Goal: Book appointment/travel/reservation

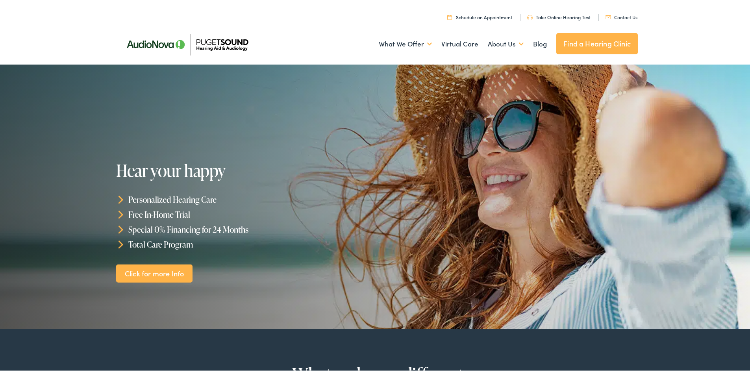
click at [495, 15] on link "Schedule an Appointment" at bounding box center [479, 15] width 65 height 7
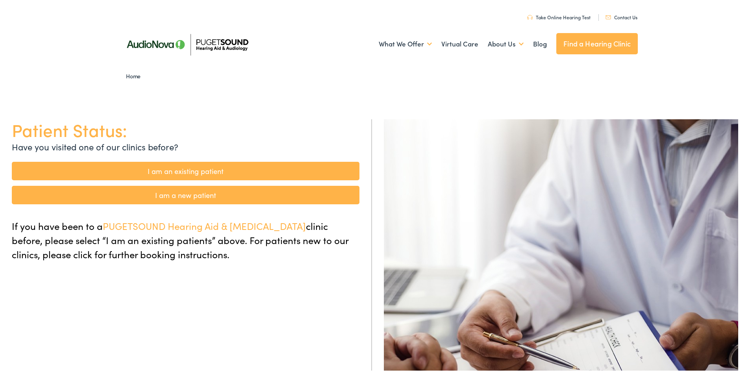
click at [193, 169] on link "I am an existing patient" at bounding box center [186, 169] width 348 height 19
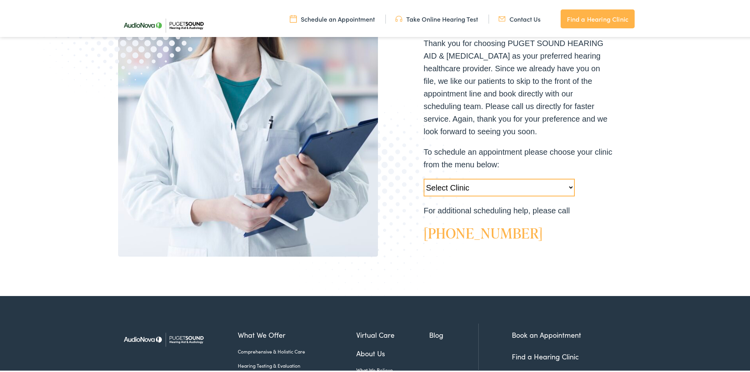
scroll to position [197, 0]
click at [476, 184] on select "Select Clinic Tukwila-WA-AudioNova 14900 Interurban Ave S #185 Tacoma-WA-AudioN…" at bounding box center [499, 186] width 151 height 18
select select "https://pshearing.alpacaaudiology.com/locations/everett-wa/"
click at [424, 177] on select "Select Clinic Tukwila-WA-AudioNova 14900 Interurban Ave S #185 Tacoma-WA-AudioN…" at bounding box center [499, 186] width 151 height 18
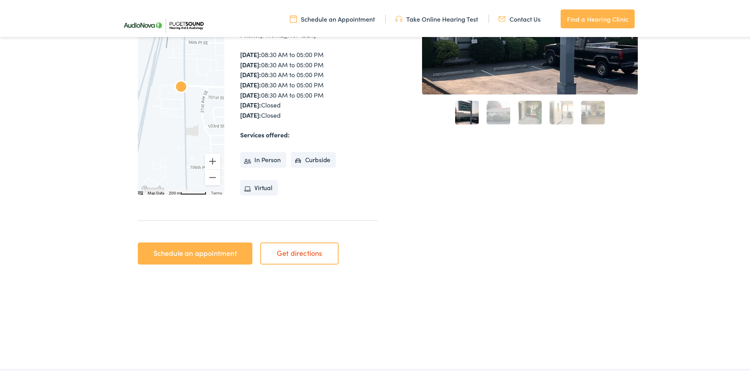
scroll to position [236, 0]
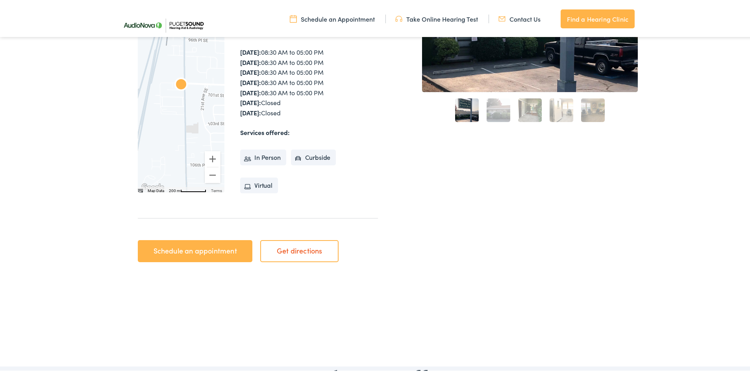
click at [213, 252] on link "Schedule an appointment" at bounding box center [195, 250] width 115 height 22
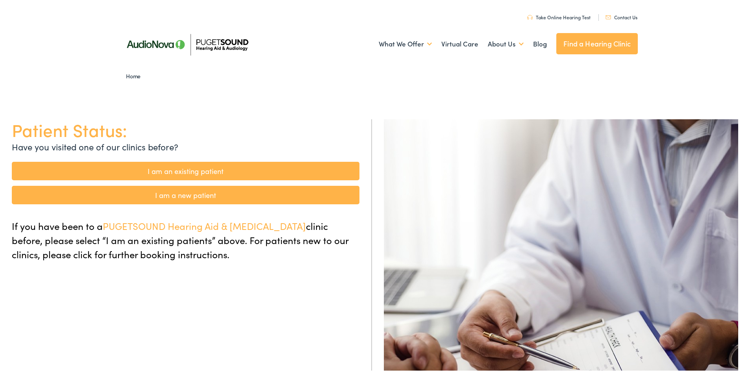
click at [195, 170] on link "I am an existing patient" at bounding box center [186, 169] width 348 height 19
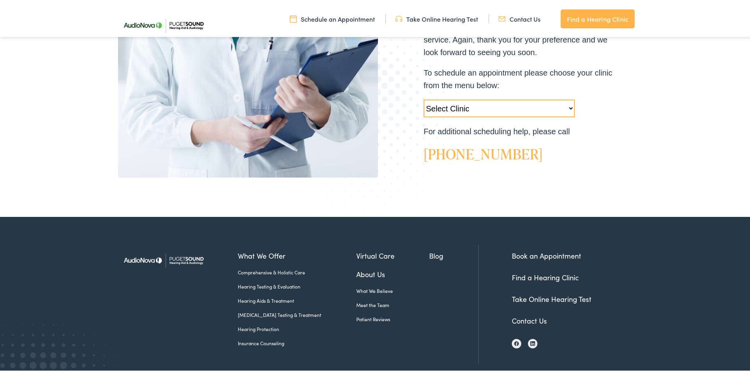
scroll to position [312, 0]
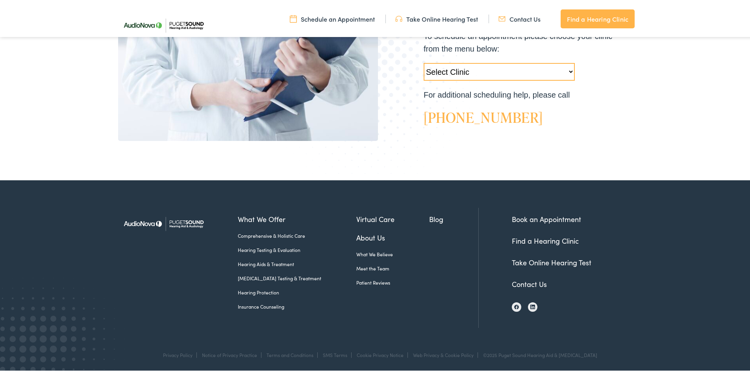
click at [472, 66] on select "Select Clinic [GEOGRAPHIC_DATA]-[GEOGRAPHIC_DATA]-AudioNova [STREET_ADDRESS]-Au…" at bounding box center [499, 70] width 151 height 18
select select "[URL][DOMAIN_NAME][PERSON_NAME]"
click at [424, 61] on select "Select Clinic [GEOGRAPHIC_DATA]-[GEOGRAPHIC_DATA]-AudioNova [STREET_ADDRESS]-Au…" at bounding box center [499, 70] width 151 height 18
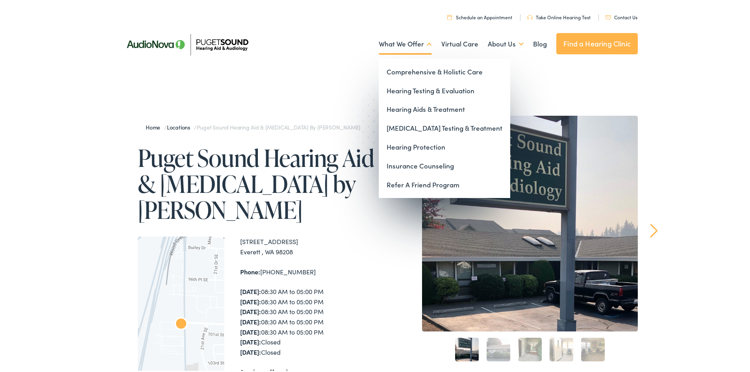
click at [424, 42] on link "What We Offer" at bounding box center [405, 42] width 53 height 29
click at [419, 107] on link "Hearing Aids & Treatment" at bounding box center [445, 107] width 132 height 19
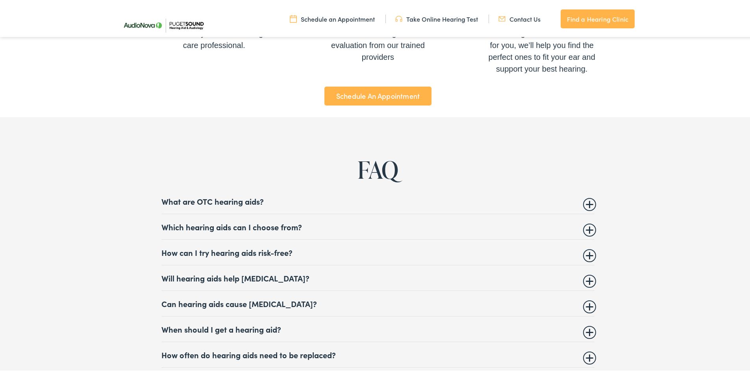
scroll to position [3032, 0]
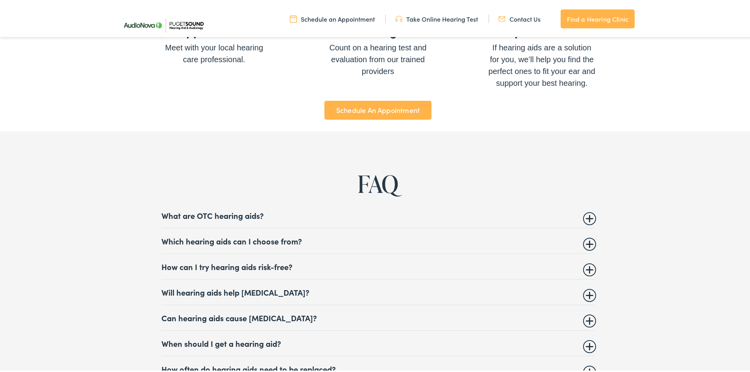
click at [589, 236] on summary "Which hearing aids can I choose from?" at bounding box center [377, 239] width 433 height 9
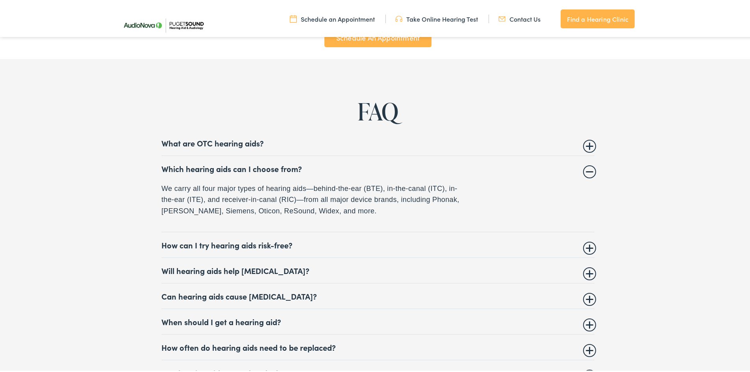
scroll to position [3110, 0]
